Goal: Obtain resource: Download file/media

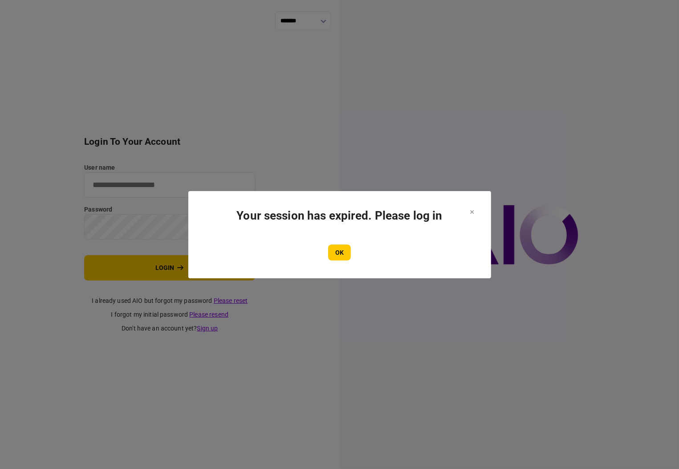
click at [334, 243] on section "Your session has expired. Please log in OK" at bounding box center [339, 235] width 267 height 52
click at [345, 247] on button "OK" at bounding box center [339, 253] width 23 height 16
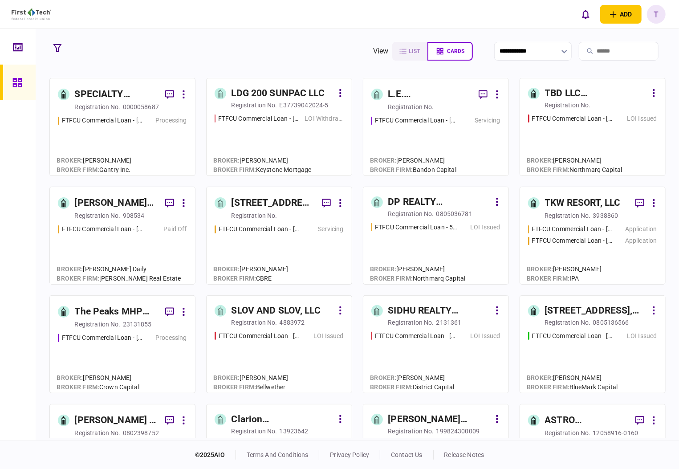
click at [559, 420] on div "ASTRO PROPERTIES LLC" at bounding box center [586, 420] width 83 height 14
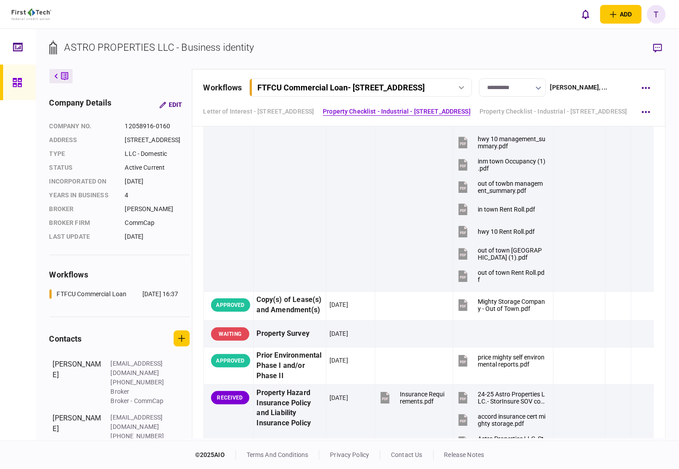
scroll to position [950, 0]
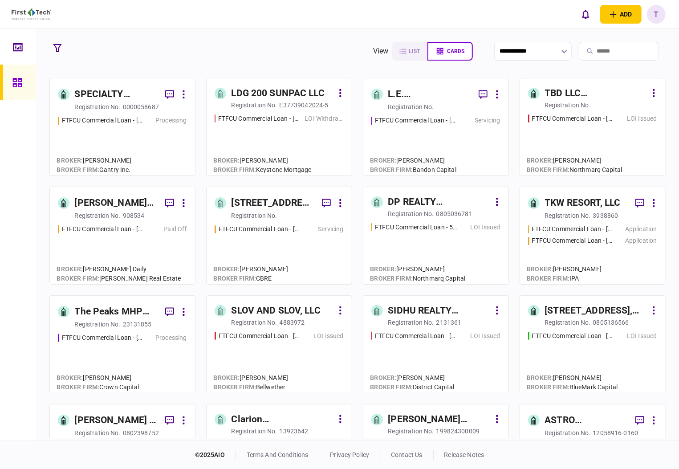
click at [99, 93] on div "SPECIALTY PROPERTIES LLC" at bounding box center [116, 94] width 83 height 14
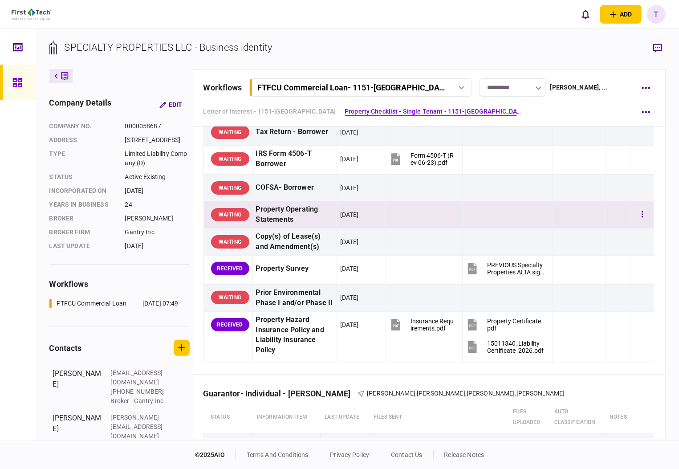
scroll to position [594, 0]
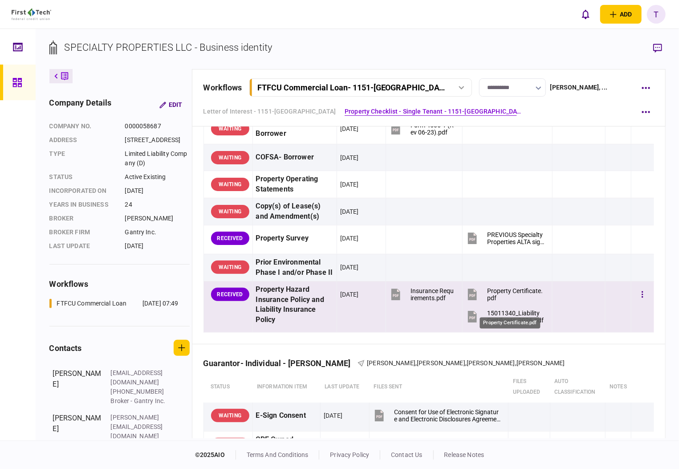
click at [506, 298] on div "Property Certificate.pdf" at bounding box center [515, 294] width 57 height 14
click at [510, 324] on div "15011340_Liability Certificate_2026.pdf" at bounding box center [515, 317] width 57 height 14
